Goal: Information Seeking & Learning: Learn about a topic

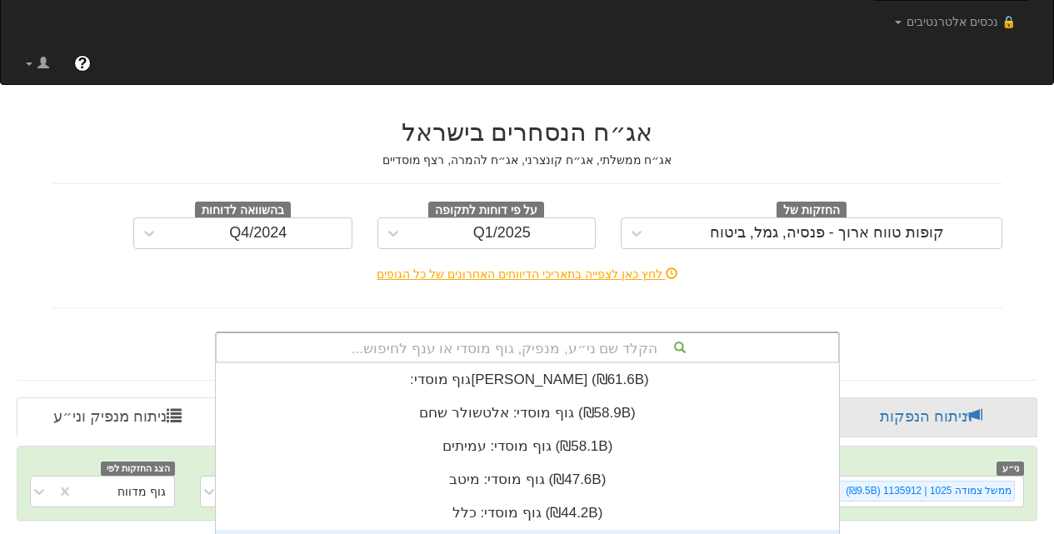
scroll to position [287, 0]
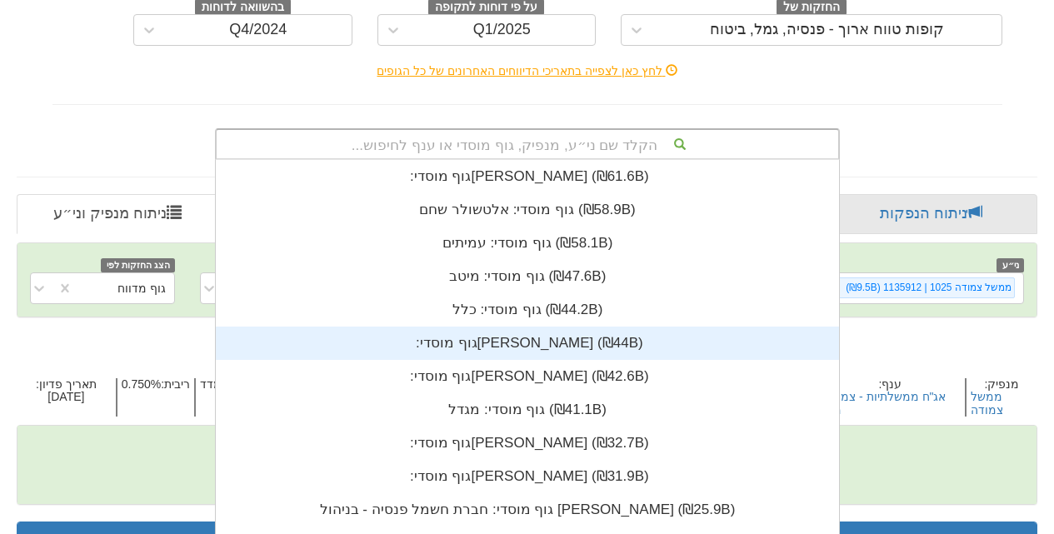
click at [557, 160] on div "הקלד שם ני״ע, מנפיק, גוף מוסדי או ענף לחיפוש... גוף מוסדי: ‏[PERSON_NAME] ‎(₪61…" at bounding box center [527, 144] width 625 height 32
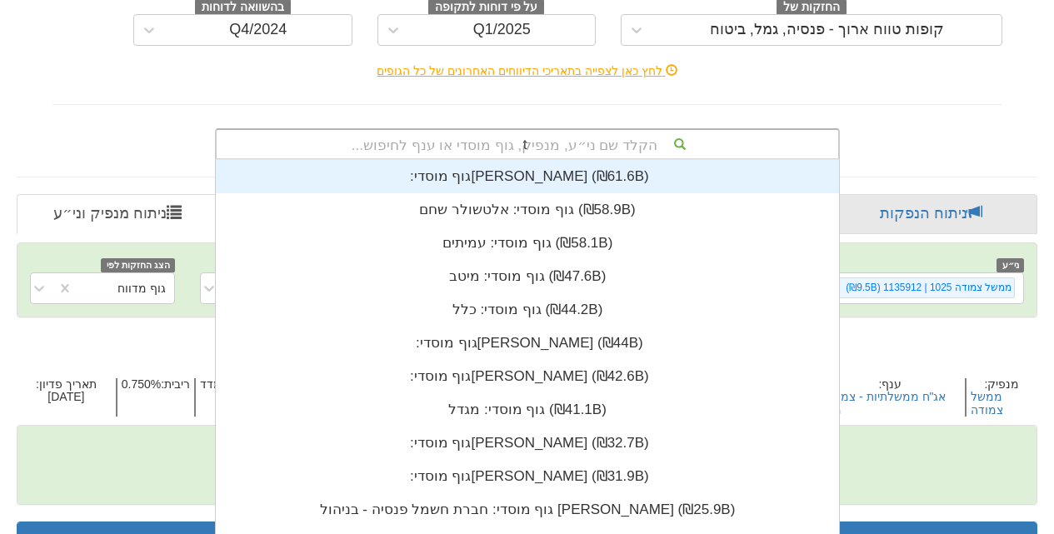
scroll to position [367, 0]
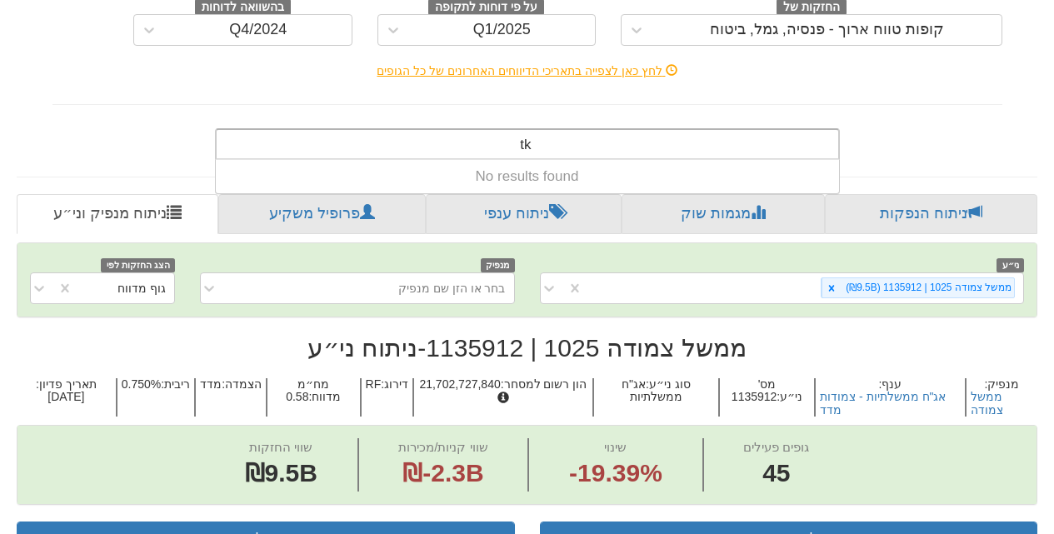
type input "t"
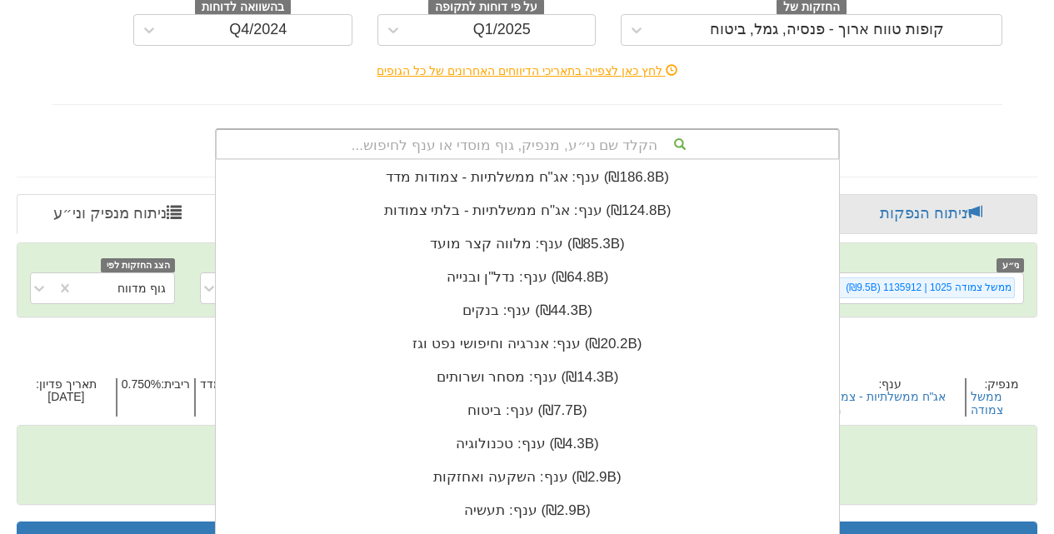
scroll to position [1833, 0]
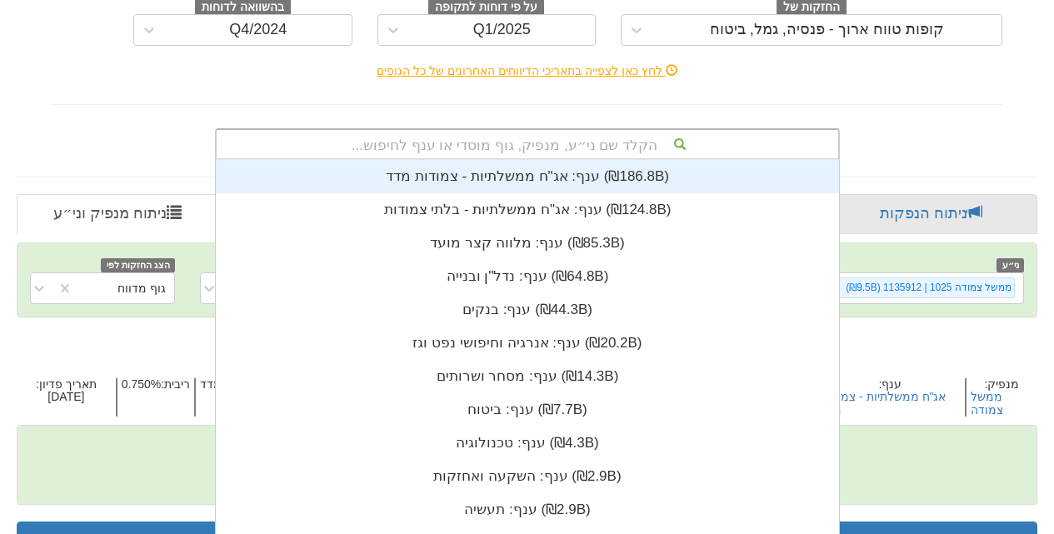
click at [912, 122] on div "הקלד שם ני״ע, מנפיק, גוף מוסדי או ענף לחיפוש... גוף מוסדי: ‏פר"ח - בניהול מיטב …" at bounding box center [527, 141] width 975 height 38
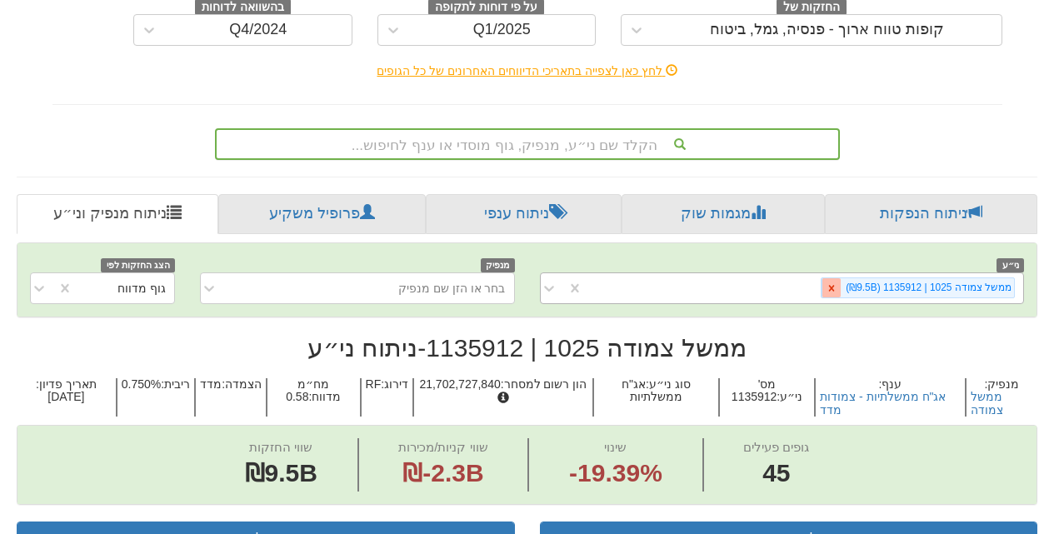
click at [837, 282] on icon at bounding box center [832, 288] width 12 height 12
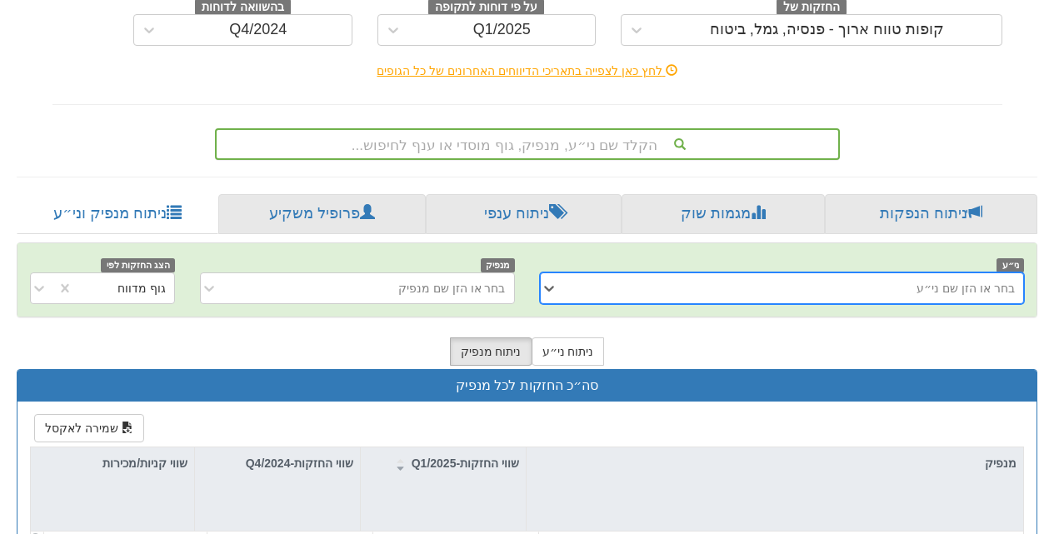
click at [562, 130] on div "הקלד שם ני״ע, מנפיק, גוף מוסדי או ענף לחיפוש..." at bounding box center [528, 144] width 622 height 28
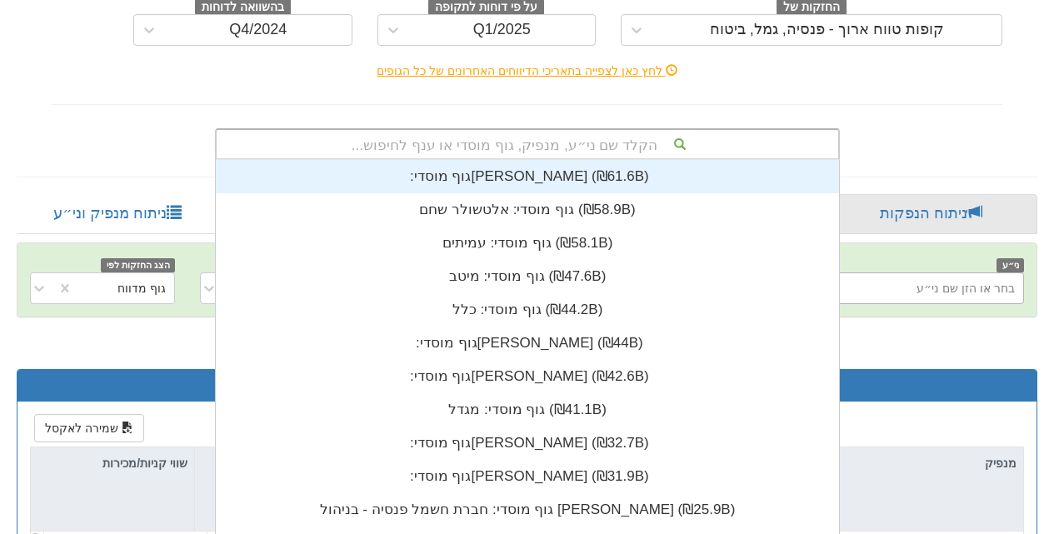
scroll to position [415, 0]
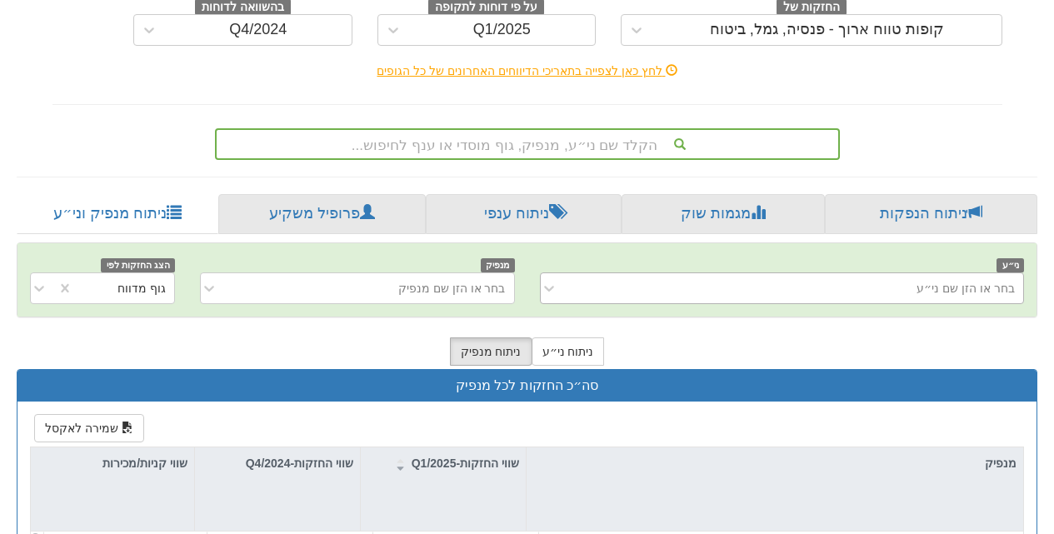
click at [930, 67] on div "אג״ח הנסחרים בישראל אג״ח ממשלתי, אג״ח קונצרני, אג״ח להמרה, רצף מוסדיים החזקות ש…" at bounding box center [527, 29] width 975 height 262
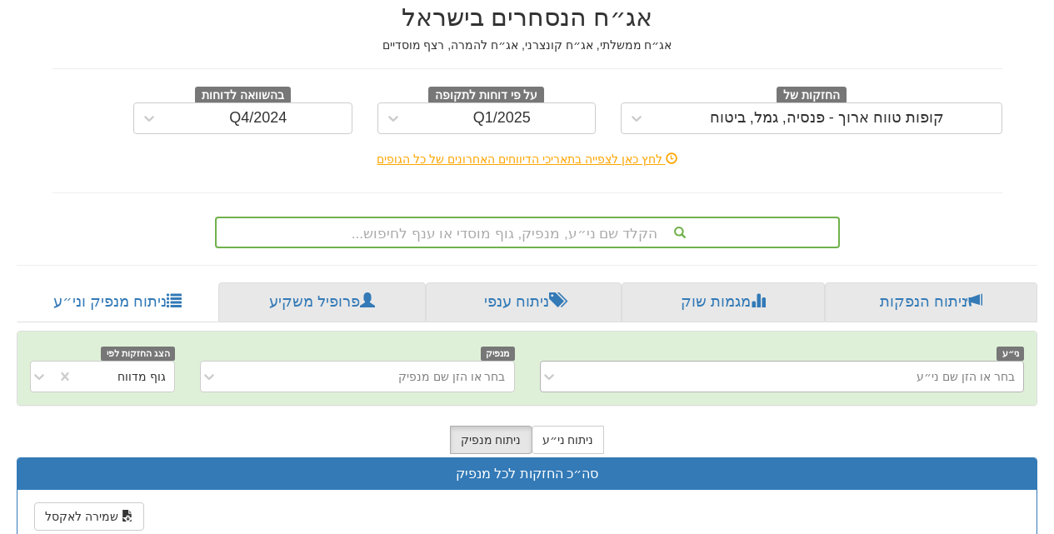
scroll to position [37, 0]
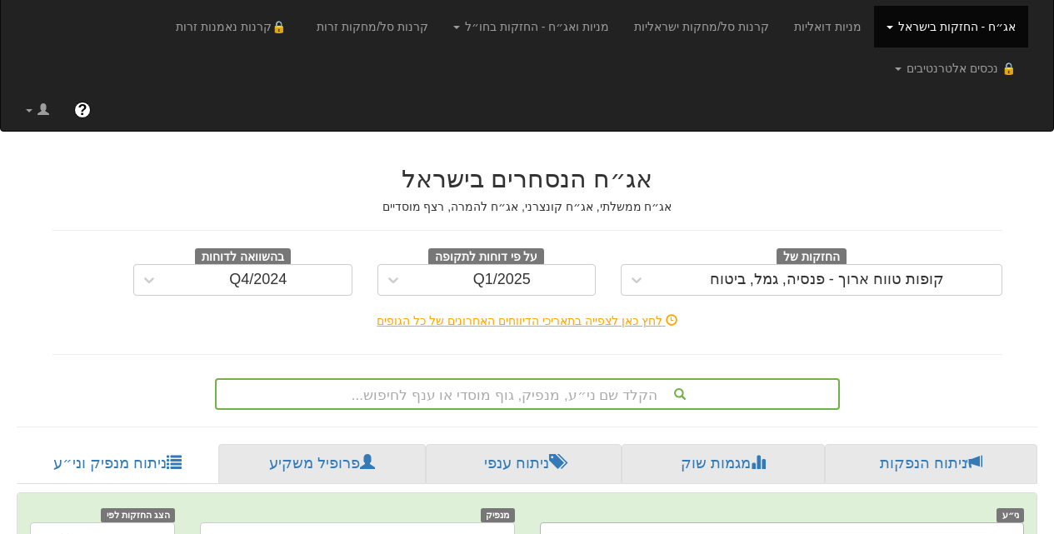
click at [893, 27] on span at bounding box center [890, 27] width 7 height 3
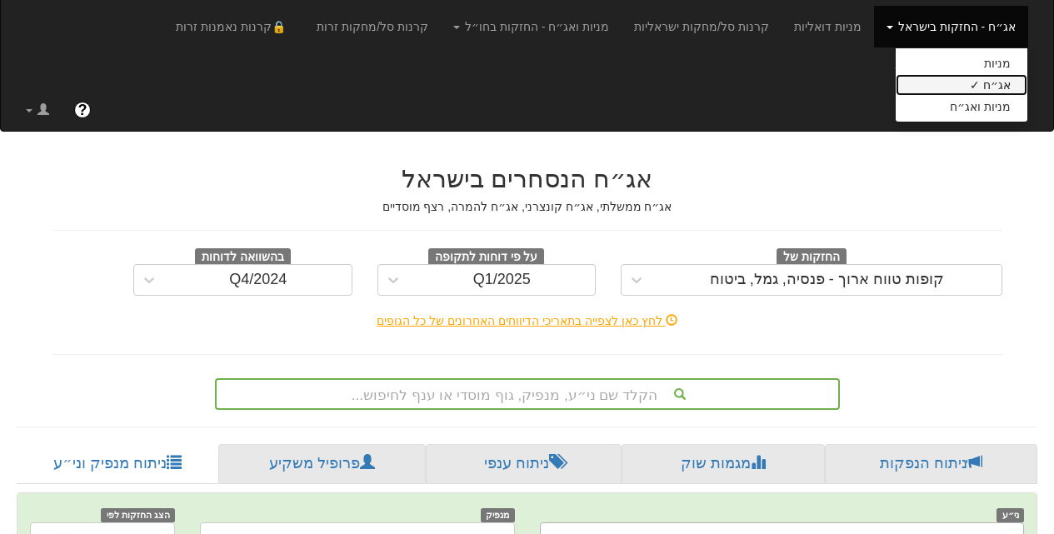
click at [998, 86] on link "אג״ח ✓" at bounding box center [962, 85] width 132 height 22
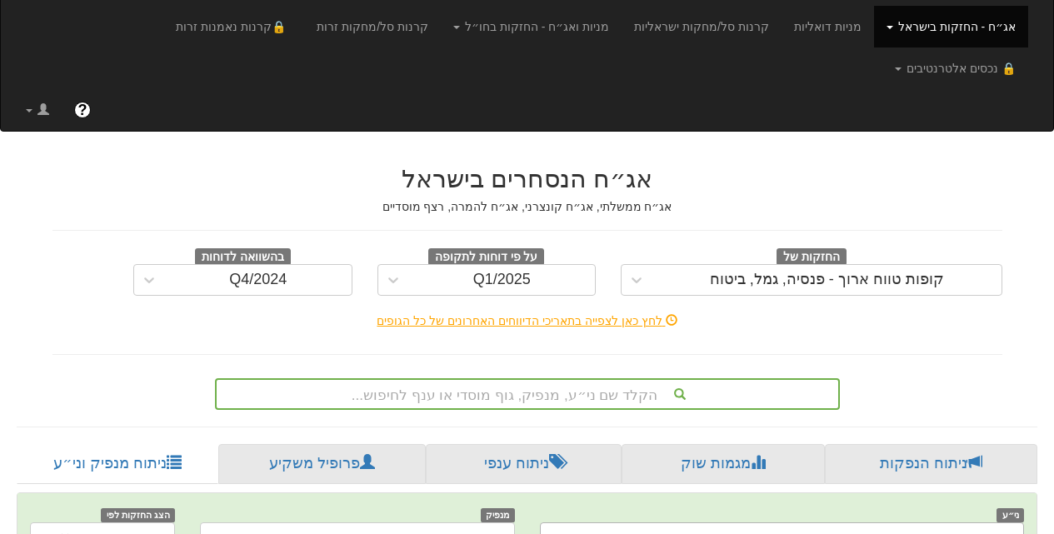
click at [954, 148] on div "אג״ח הנסחרים בישראל אג״ח ממשלתי, אג״ח קונצרני, אג״ח להמרה, רצף מוסדיים החזקות ש…" at bounding box center [527, 279] width 975 height 262
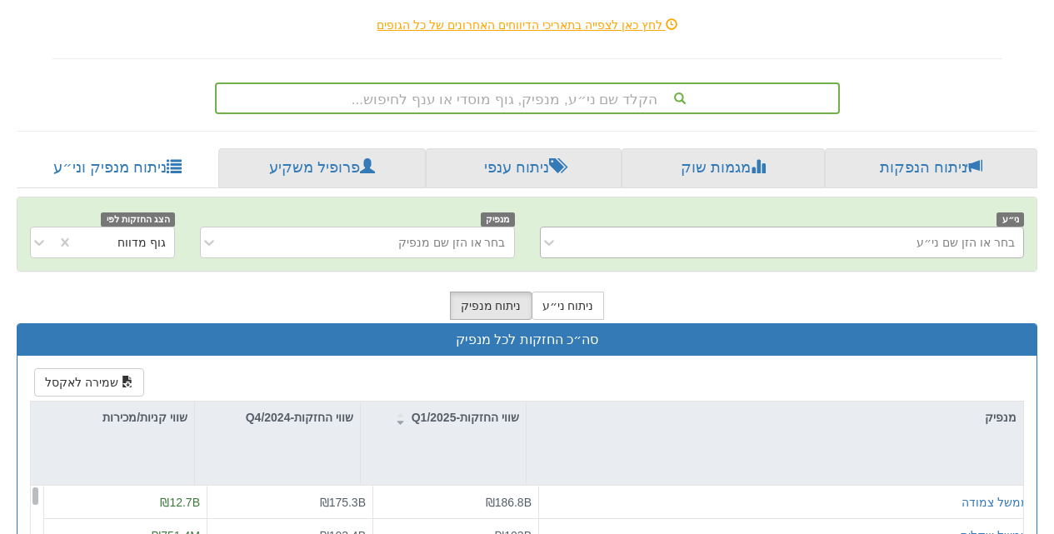
scroll to position [370, 0]
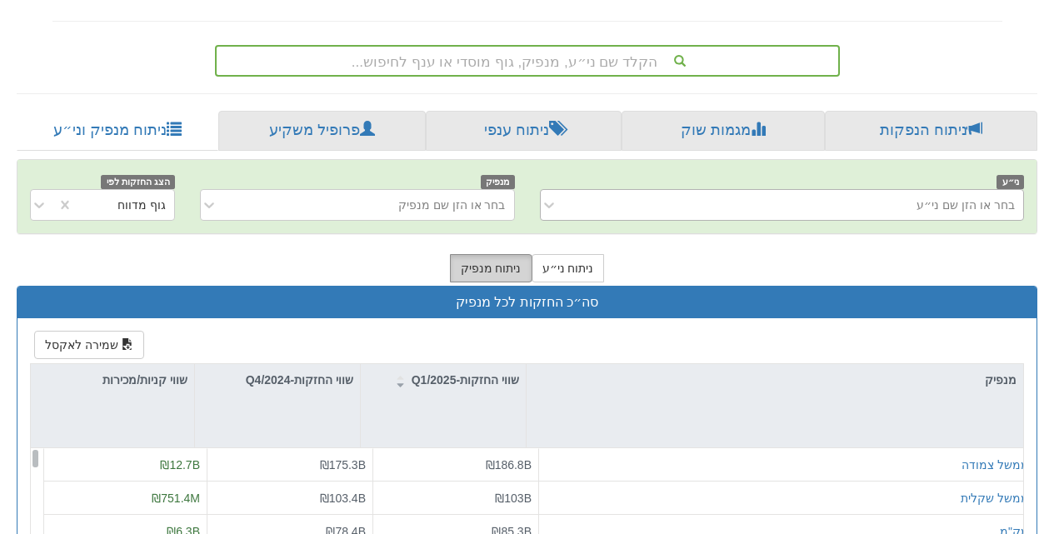
click at [486, 254] on button "ניתוח מנפיק" at bounding box center [491, 268] width 82 height 28
click at [563, 254] on button "ניתוח ני״ע" at bounding box center [568, 268] width 73 height 28
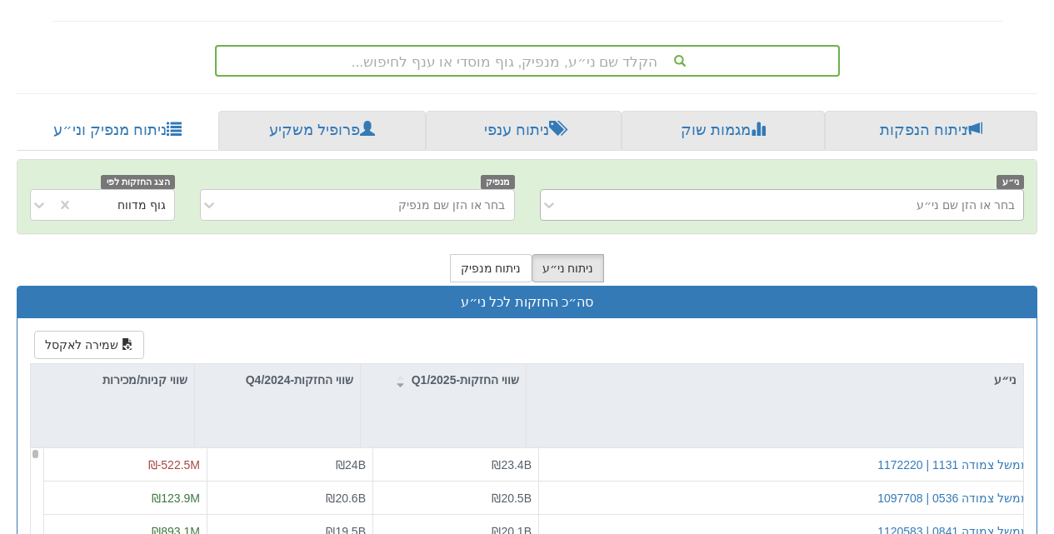
click at [741, 192] on div "בחר או הזן שם ני״ע" at bounding box center [795, 205] width 457 height 27
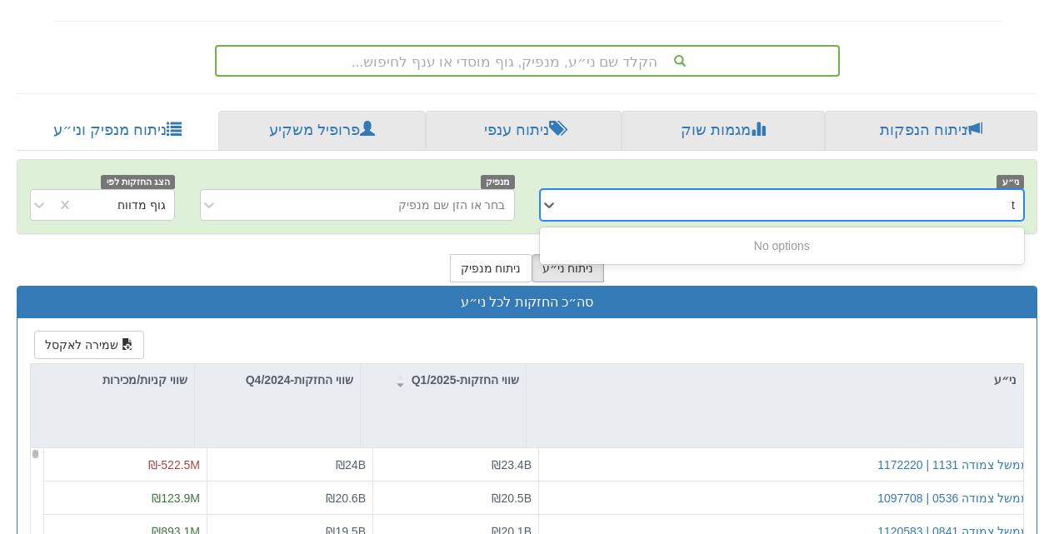
scroll to position [0, 0]
type input "t"
